Goal: Task Accomplishment & Management: Manage account settings

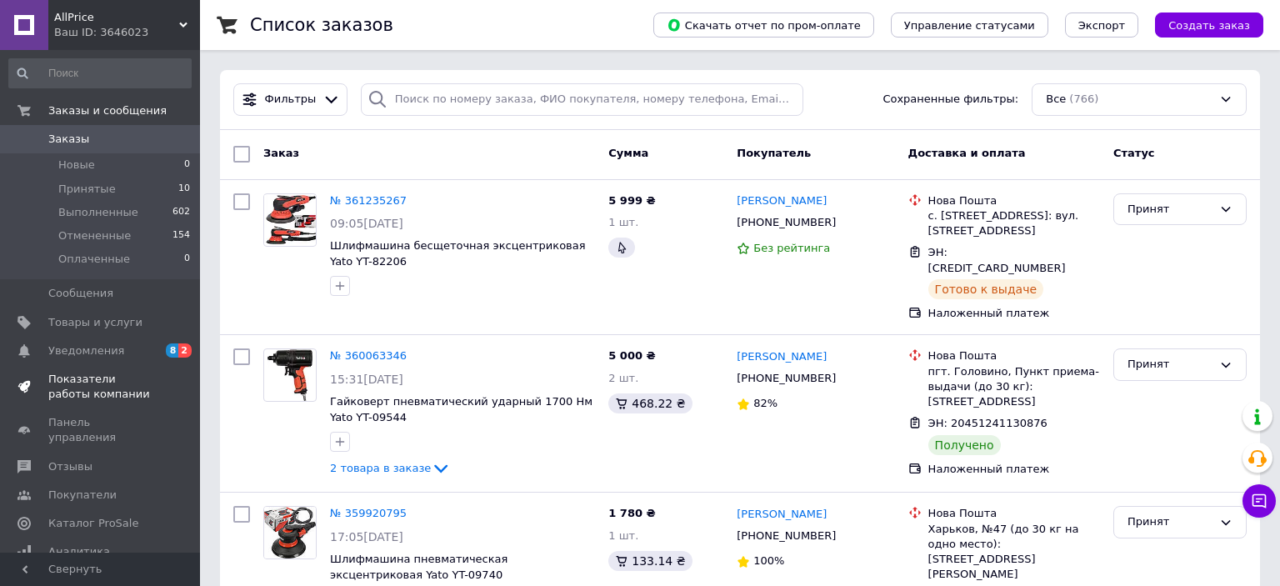
click at [64, 377] on span "Показатели работы компании" at bounding box center [101, 387] width 106 height 30
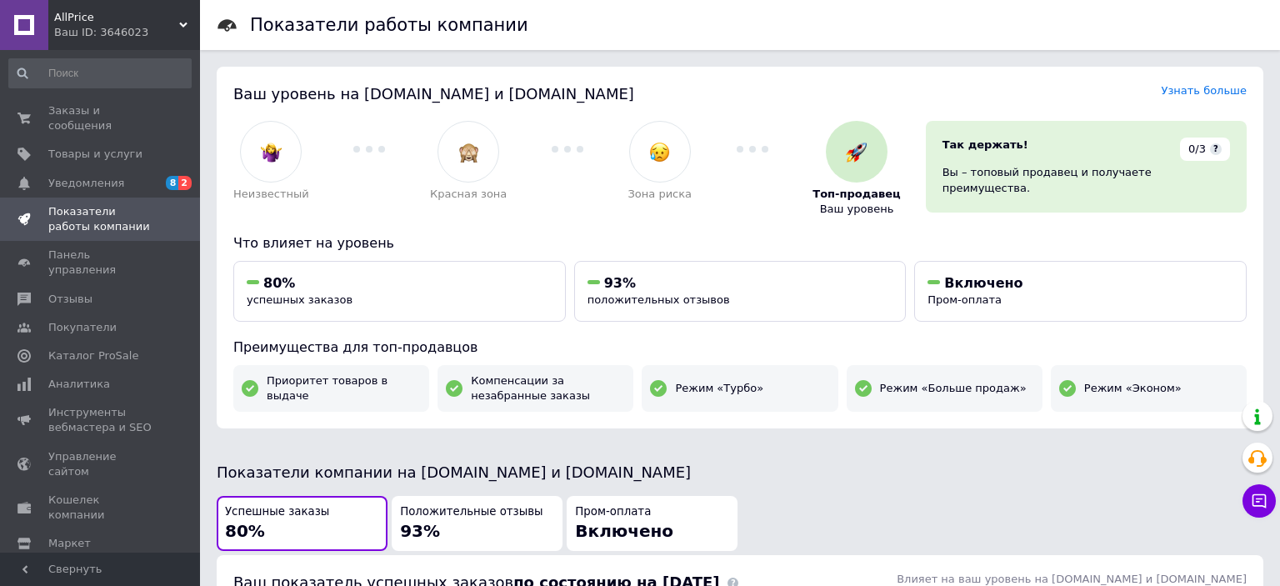
click at [181, 22] on icon at bounding box center [183, 25] width 8 height 8
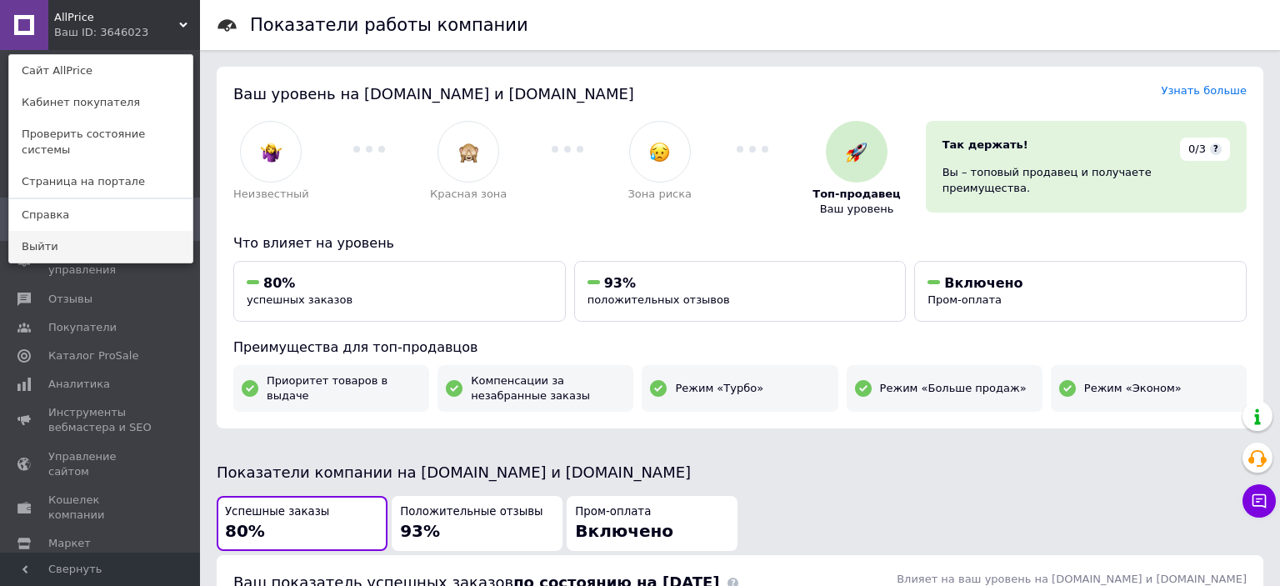
click at [89, 237] on link "Выйти" at bounding box center [100, 247] width 183 height 32
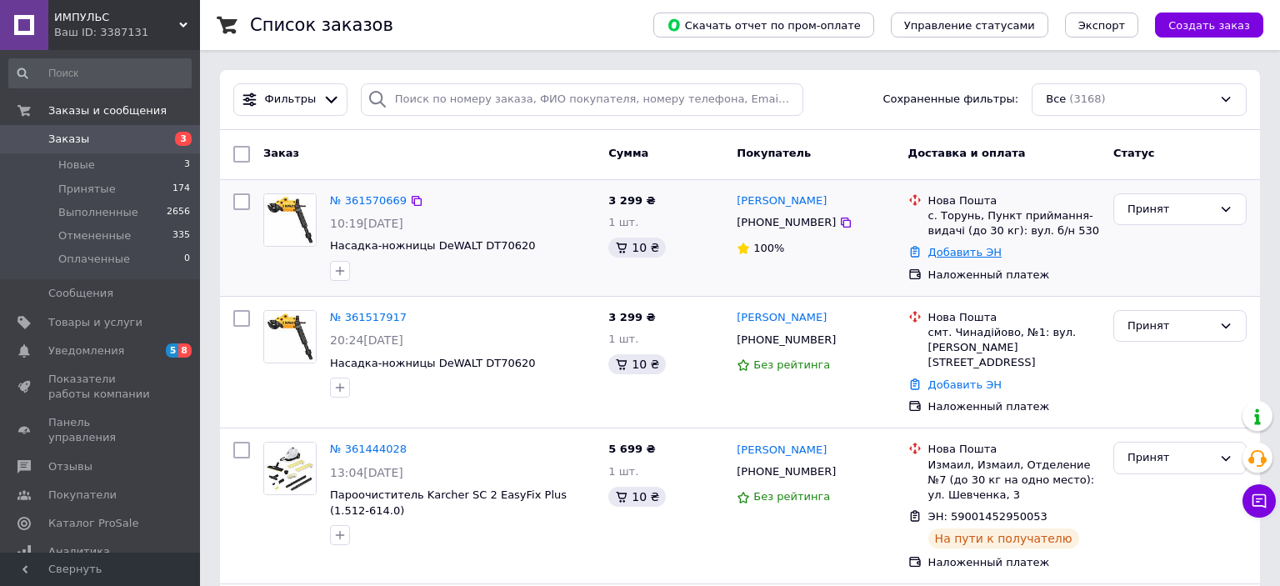
click at [937, 253] on link "Добавить ЭН" at bounding box center [964, 252] width 73 height 13
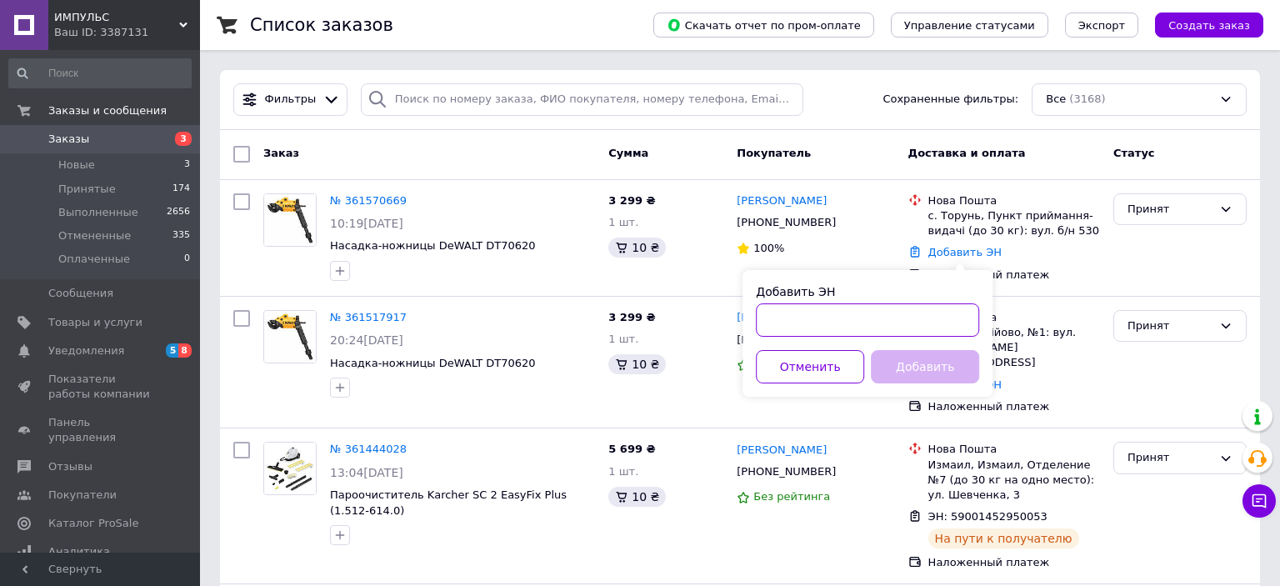
click at [850, 334] on input "Добавить ЭН" at bounding box center [867, 319] width 223 height 33
type input "59001453554680"
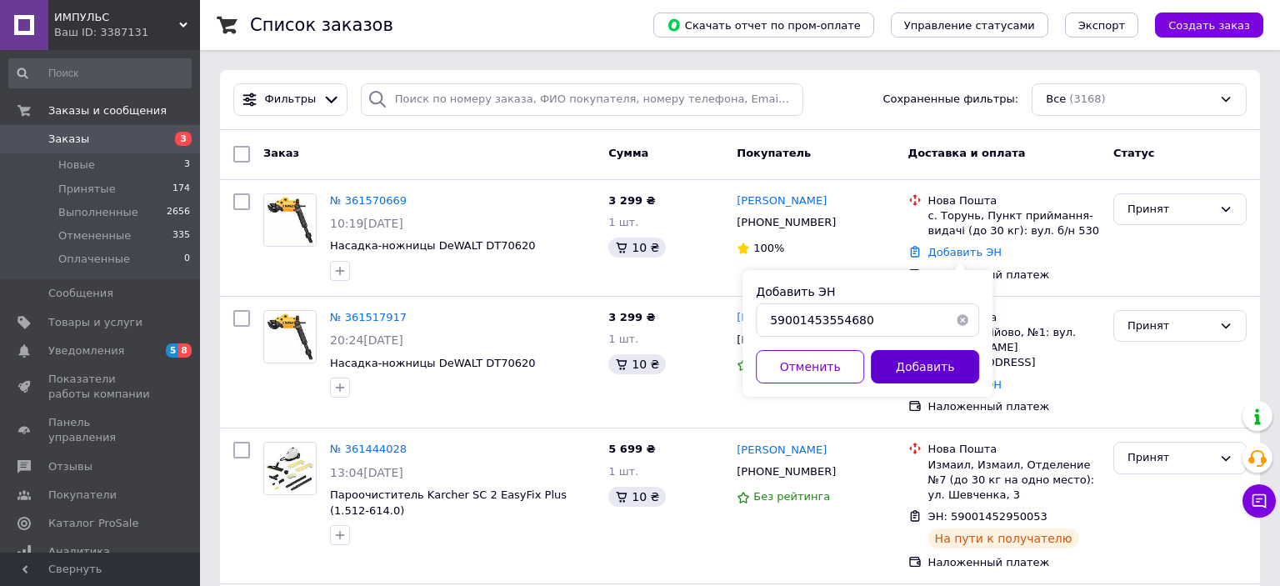
click at [922, 370] on button "Добавить" at bounding box center [925, 366] width 108 height 33
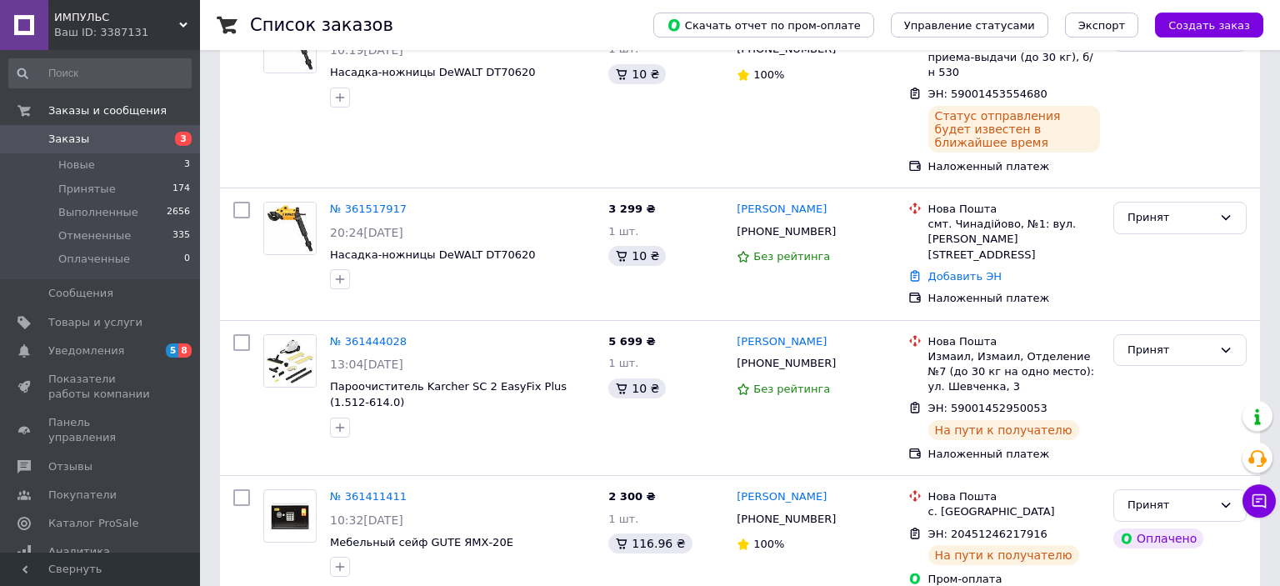
scroll to position [243, 0]
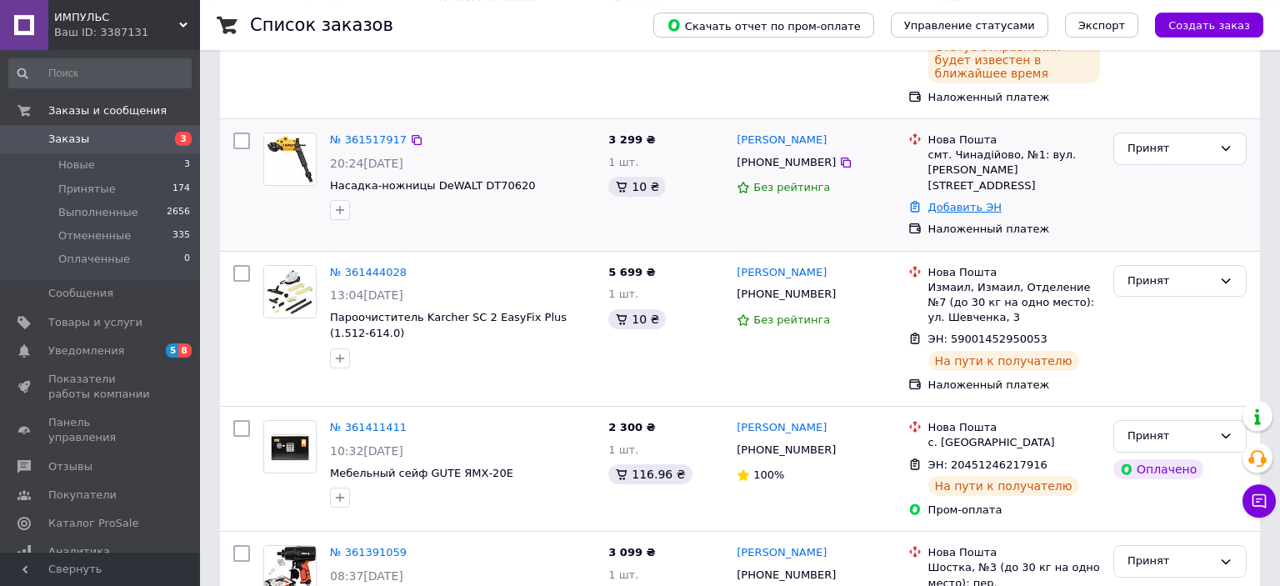
click at [955, 201] on link "Добавить ЭН" at bounding box center [964, 207] width 73 height 13
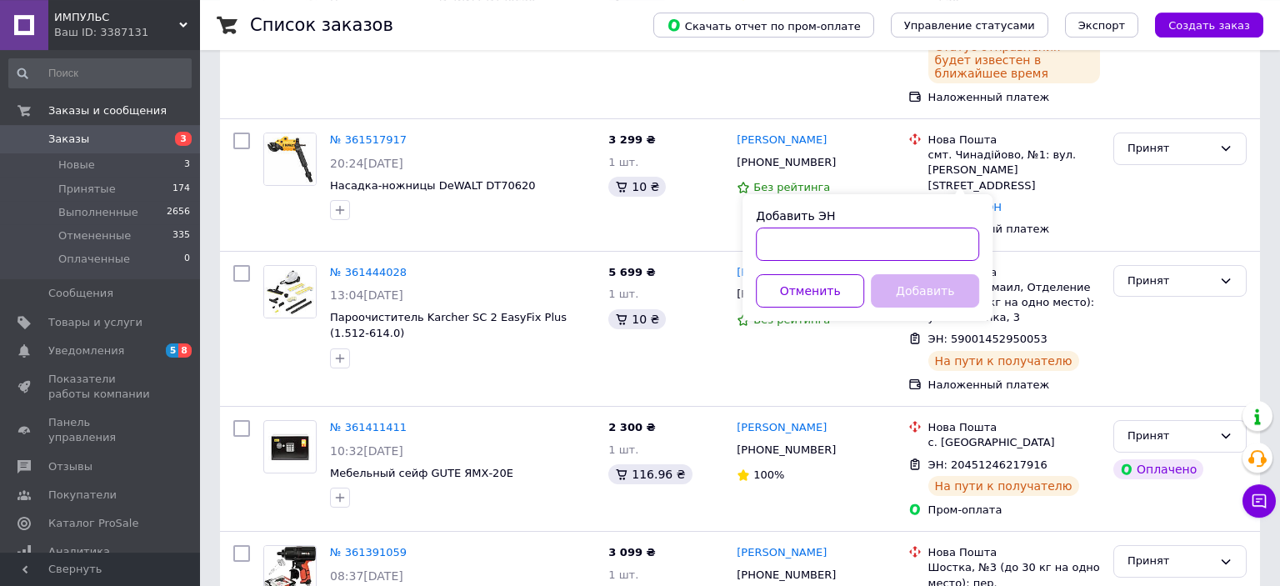
click at [836, 240] on input "Добавить ЭН" at bounding box center [867, 244] width 223 height 33
type input "59001453555090"
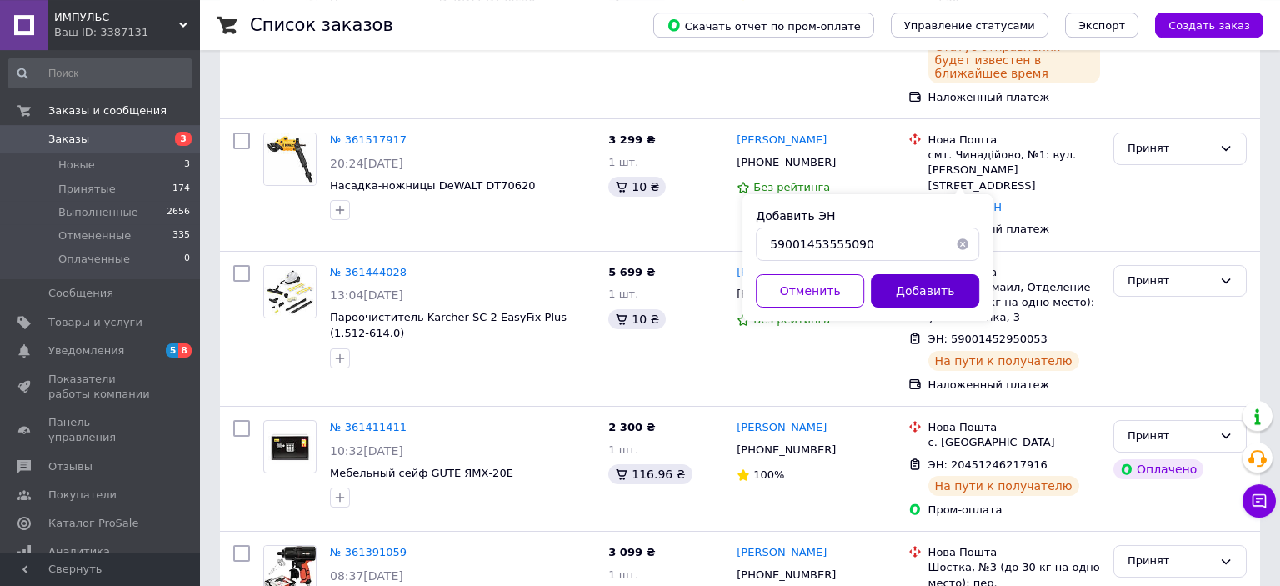
click at [899, 288] on button "Добавить" at bounding box center [925, 290] width 108 height 33
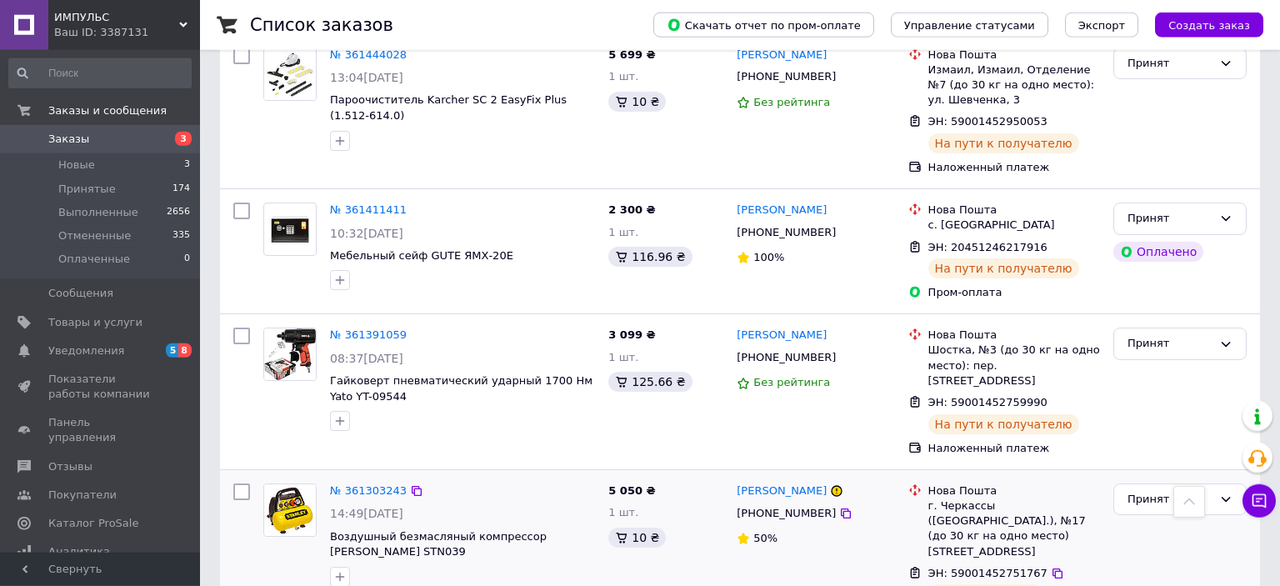
scroll to position [507, 0]
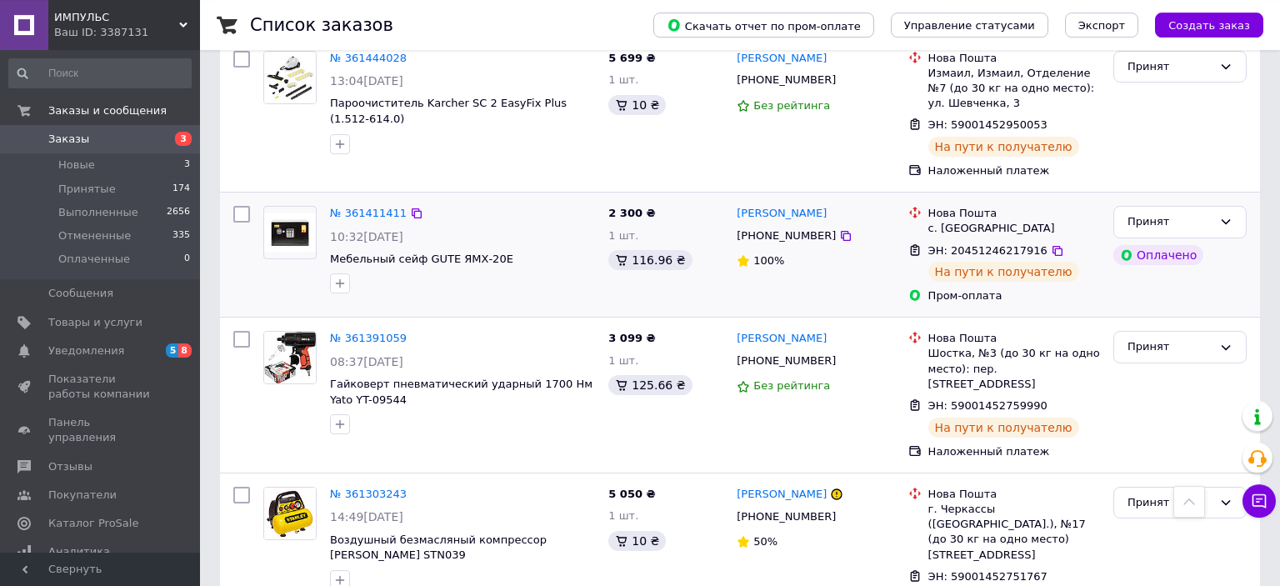
click at [853, 278] on div "Владимир Тарнавский +380678562348 100%" at bounding box center [815, 254] width 171 height 111
click at [785, 331] on link "Владислава Василенко" at bounding box center [782, 339] width 90 height 16
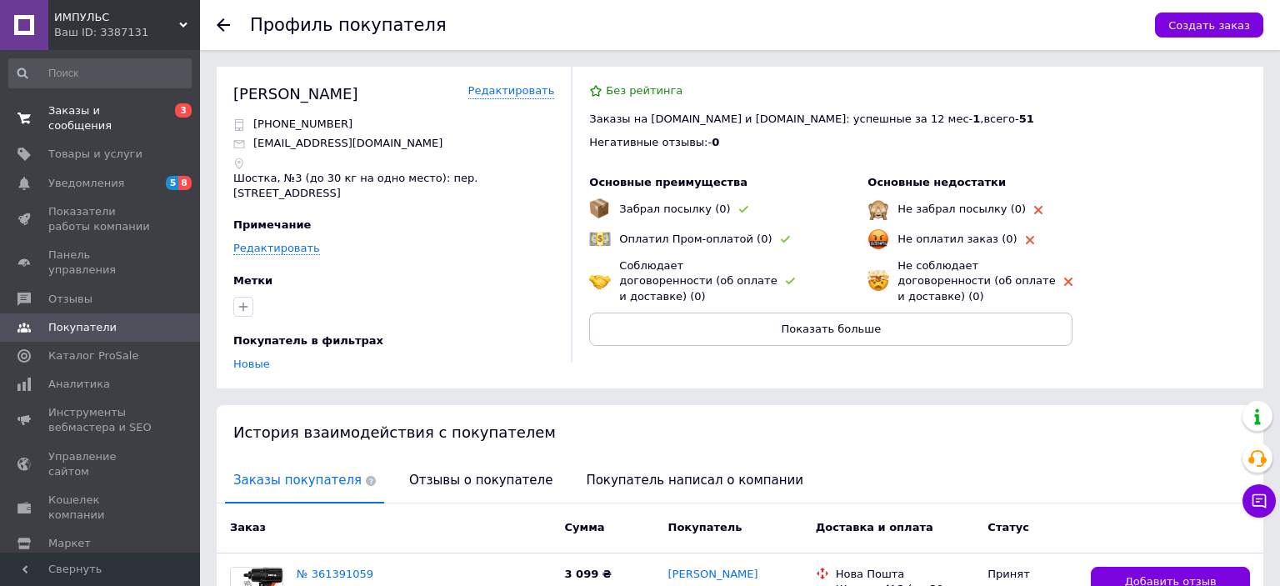
click at [62, 111] on span "Заказы и сообщения" at bounding box center [101, 118] width 106 height 30
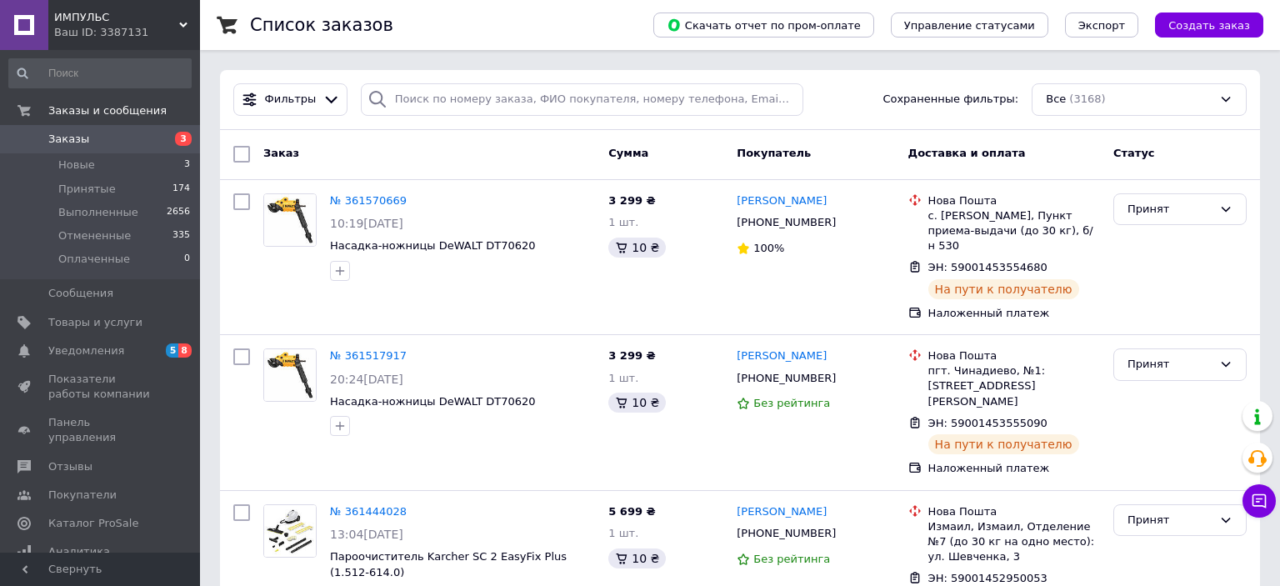
click at [167, 59] on input at bounding box center [99, 73] width 183 height 30
click at [186, 24] on use at bounding box center [183, 25] width 8 height 5
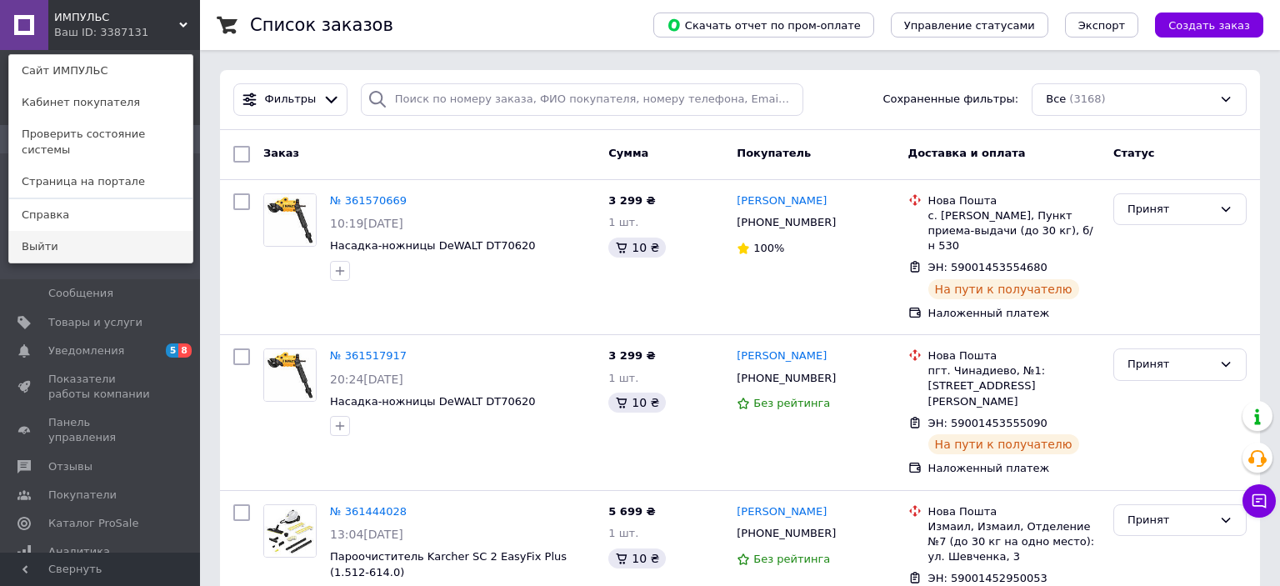
click at [81, 231] on link "Выйти" at bounding box center [100, 247] width 183 height 32
